Goal: Find specific page/section: Find specific page/section

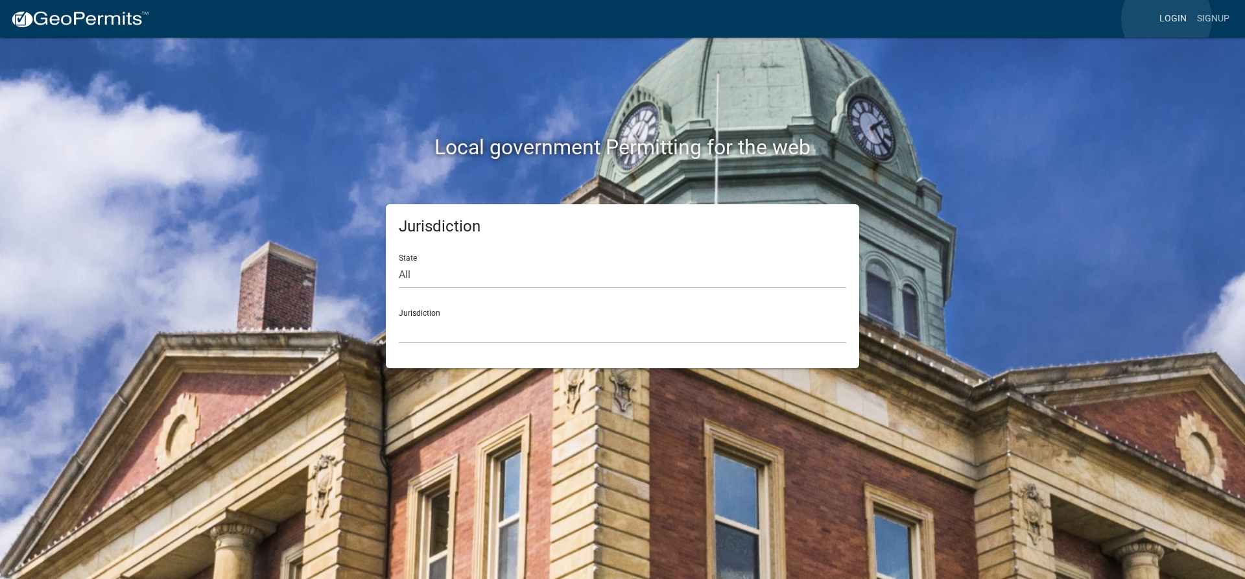
click at [1167, 18] on link "Login" at bounding box center [1174, 18] width 38 height 25
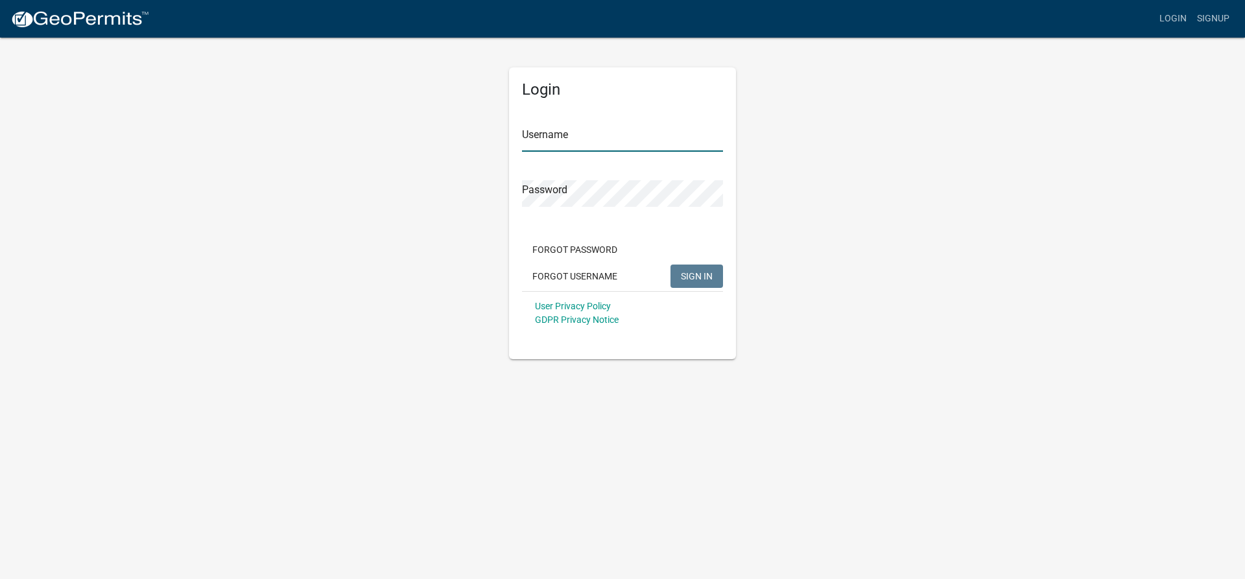
type input "lking"
click at [686, 276] on span "SIGN IN" at bounding box center [697, 275] width 32 height 10
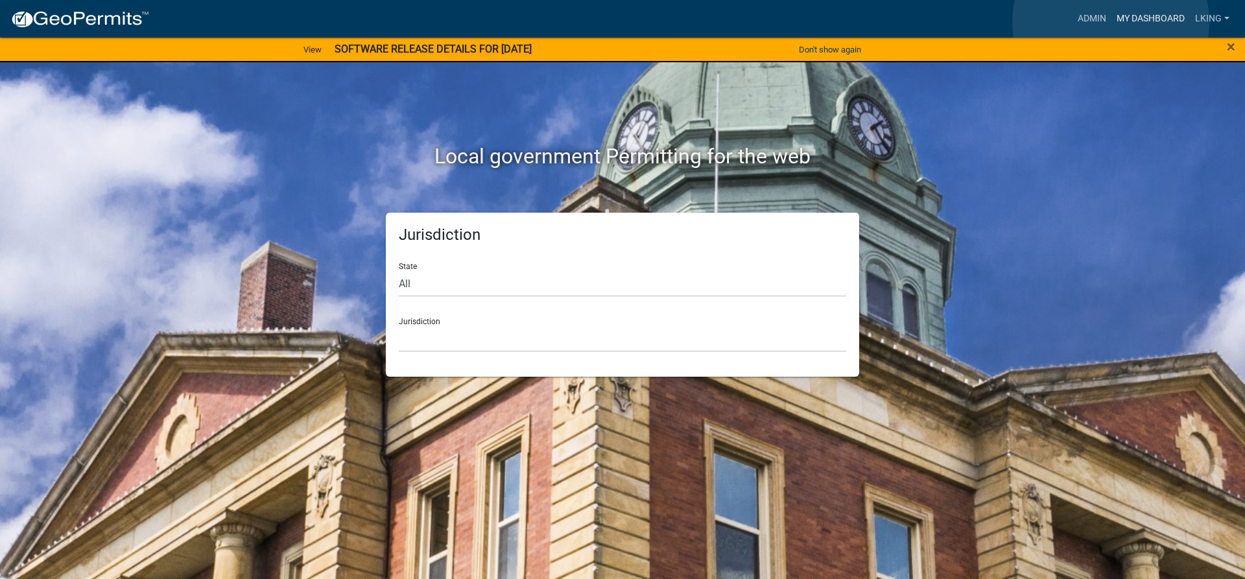
click at [1112, 22] on link "My Dashboard" at bounding box center [1151, 18] width 78 height 25
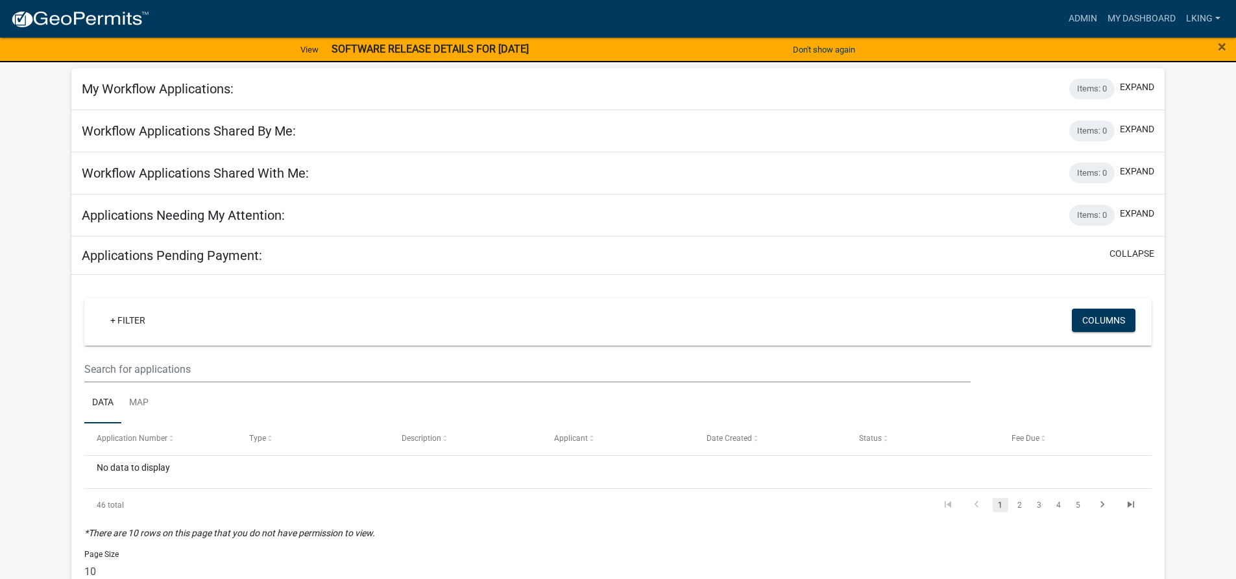
scroll to position [130, 0]
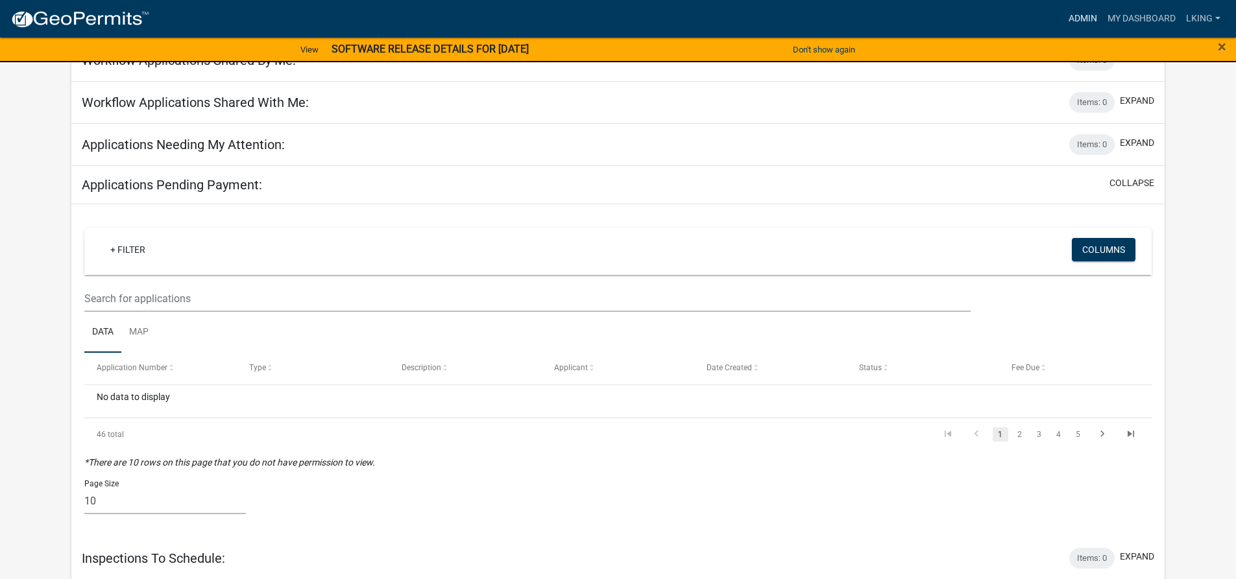
click at [1072, 12] on link "Admin" at bounding box center [1082, 18] width 39 height 25
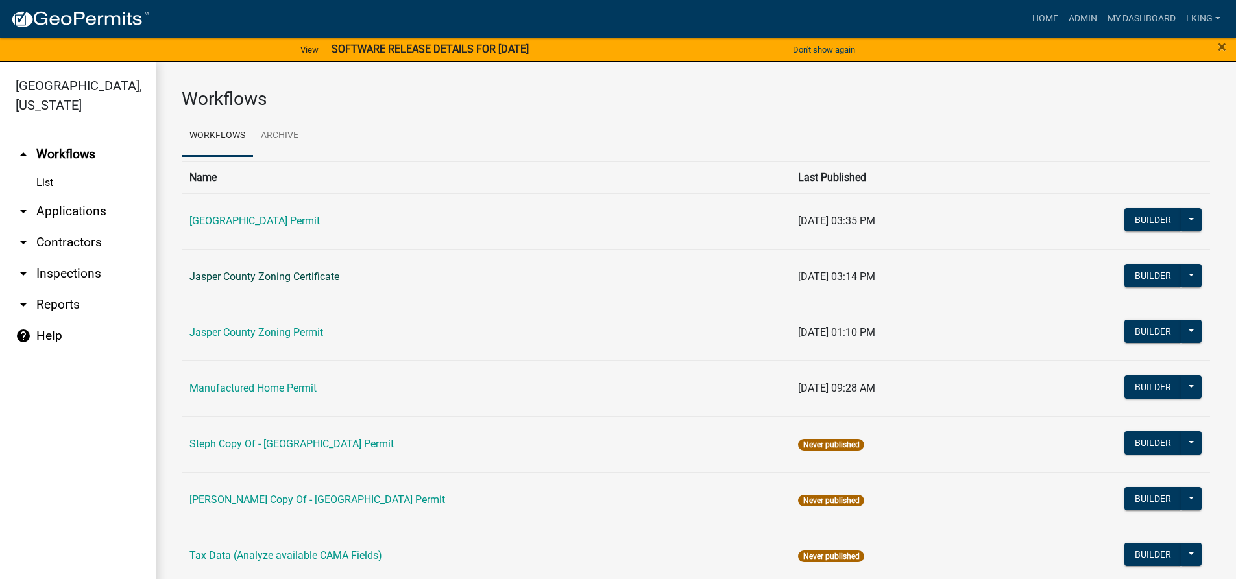
click at [248, 282] on link "Jasper County Zoning Certificate" at bounding box center [264, 276] width 150 height 12
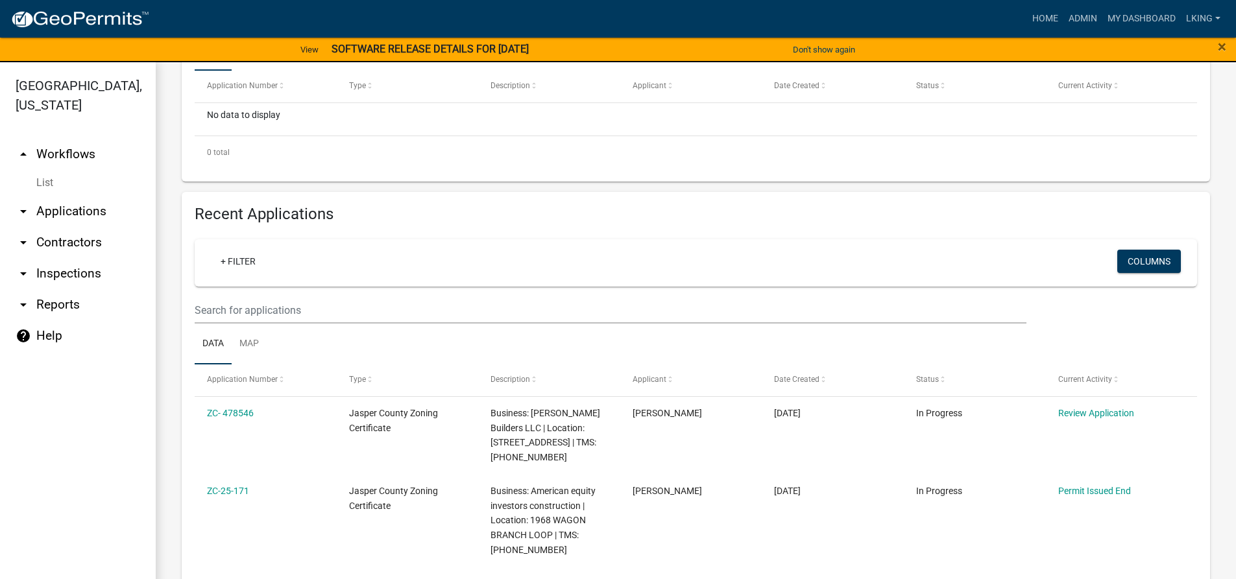
scroll to position [324, 0]
